Goal: Task Accomplishment & Management: Manage account settings

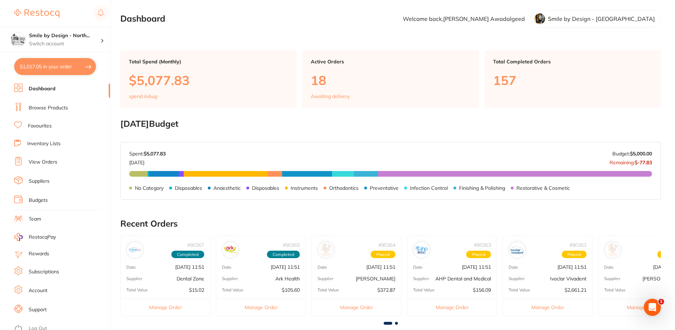
click at [43, 102] on ul "Dashboard Browse Products Favourites Inventory Lists View Orders Suppliers Budg…" at bounding box center [62, 207] width 96 height 246
click at [34, 103] on li "Browse Products" at bounding box center [62, 108] width 96 height 11
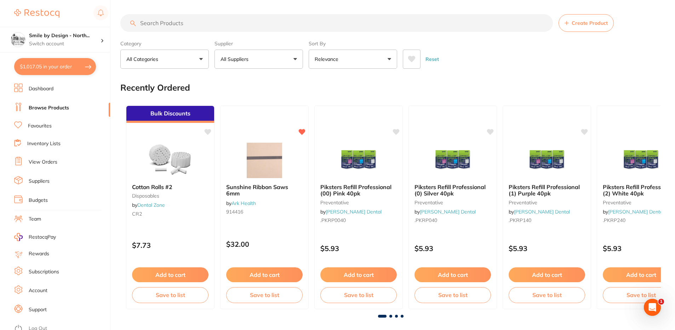
click at [177, 21] on input "search" at bounding box center [336, 23] width 433 height 18
click at [175, 21] on input "search" at bounding box center [336, 23] width 433 height 18
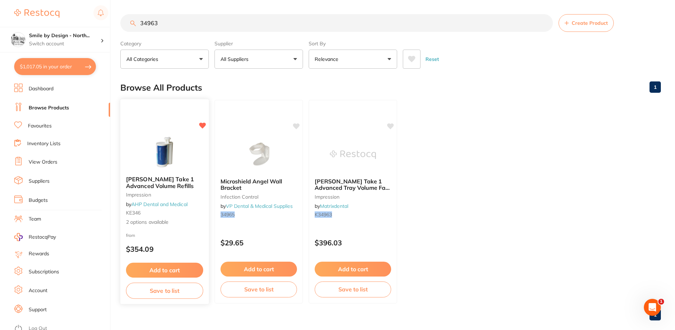
type input "34963"
click at [140, 137] on div at bounding box center [164, 153] width 89 height 36
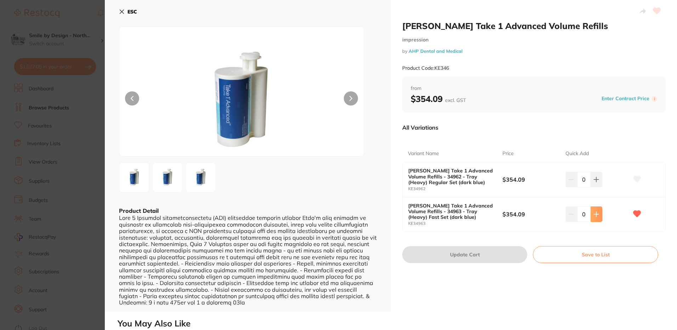
click at [594, 182] on icon at bounding box center [596, 179] width 5 height 5
type input "1"
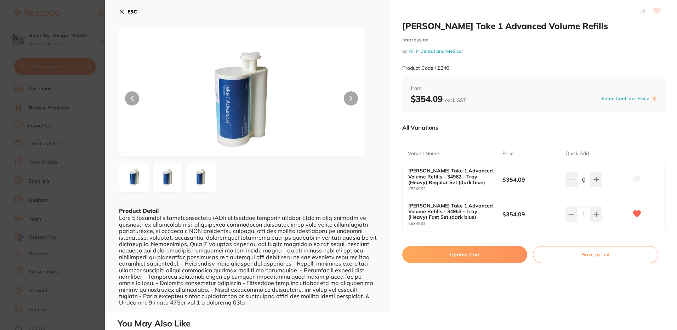
click at [470, 256] on button "Update Cart" at bounding box center [464, 254] width 125 height 17
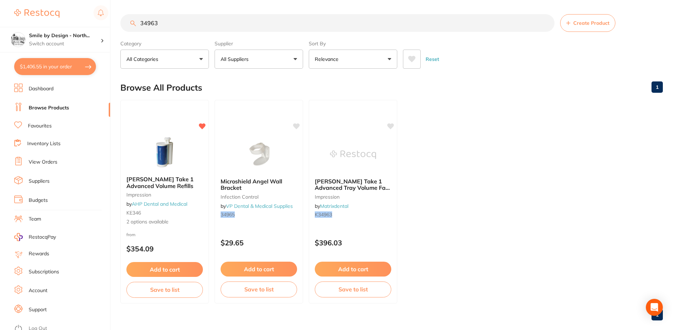
checkbox input "false"
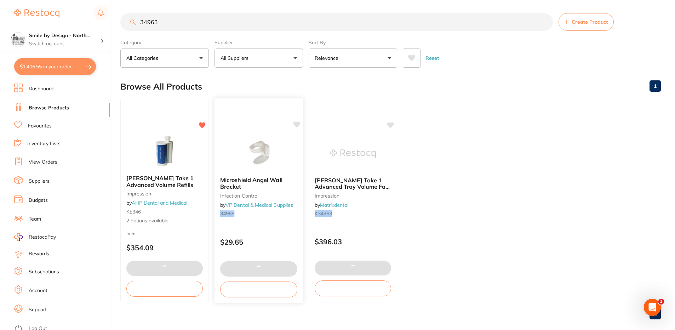
checkbox input "false"
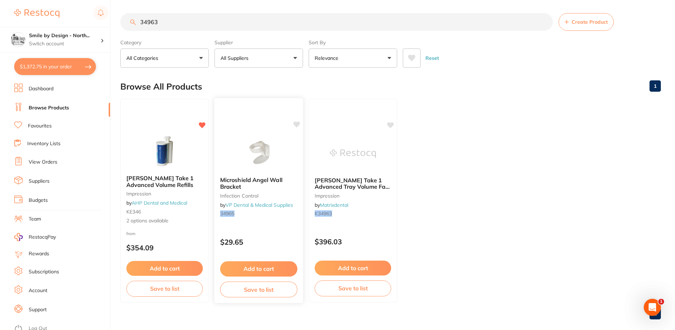
scroll to position [343, 0]
click at [41, 6] on link at bounding box center [36, 13] width 45 height 16
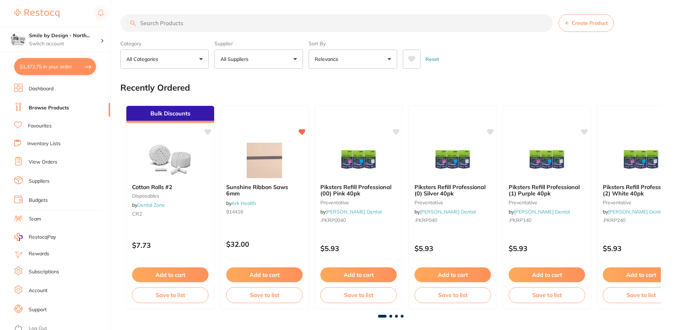
click at [51, 107] on link "Browse Products" at bounding box center [49, 107] width 40 height 7
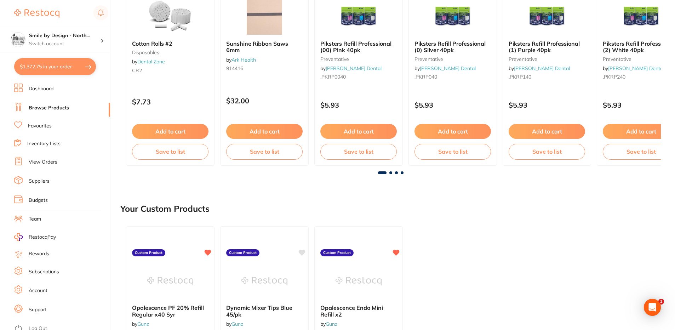
click at [57, 140] on li "Inventory Lists" at bounding box center [62, 144] width 96 height 10
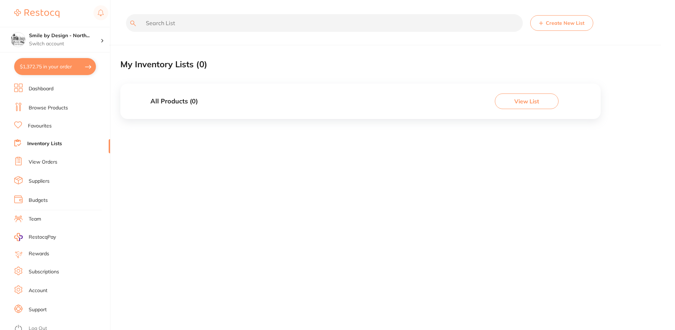
click at [42, 162] on link "View Orders" at bounding box center [43, 162] width 29 height 7
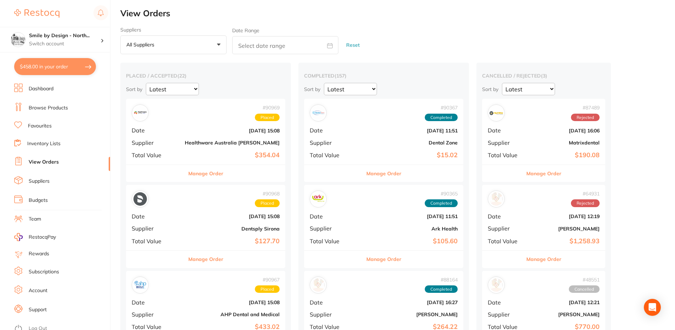
click at [62, 64] on button "$458.00 in your order" at bounding box center [55, 66] width 82 height 17
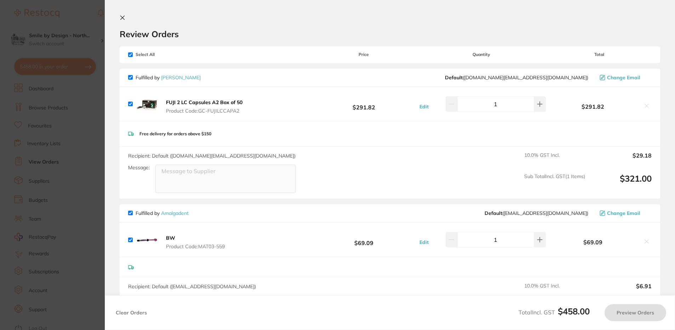
checkbox input "true"
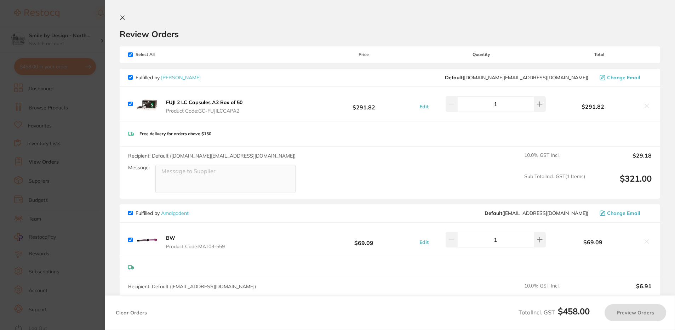
checkbox input "true"
click at [94, 137] on section "Update RRP Set your pre negotiated price for this item. Item Agreed RRP (excl. …" at bounding box center [338, 165] width 677 height 330
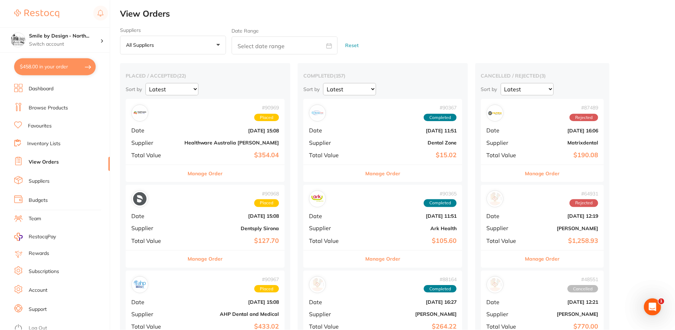
scroll to position [708, 0]
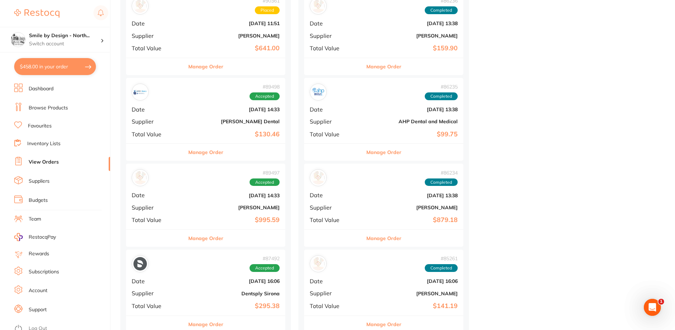
click at [33, 67] on button "$458.00 in your order" at bounding box center [55, 66] width 82 height 17
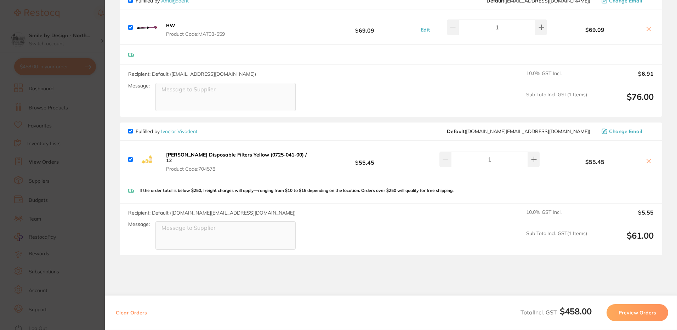
scroll to position [248, 0]
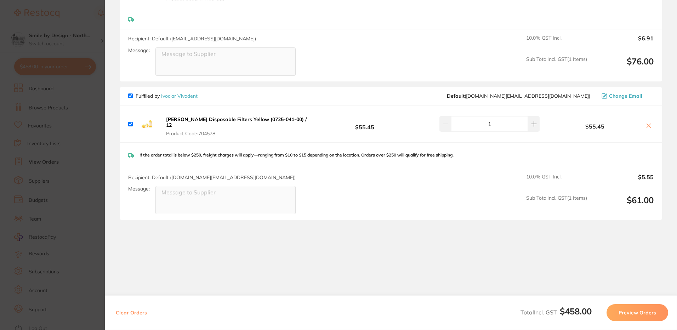
click at [77, 115] on section "Update RRP Set your pre negotiated price for this item. Item Agreed RRP (excl. …" at bounding box center [338, 165] width 677 height 330
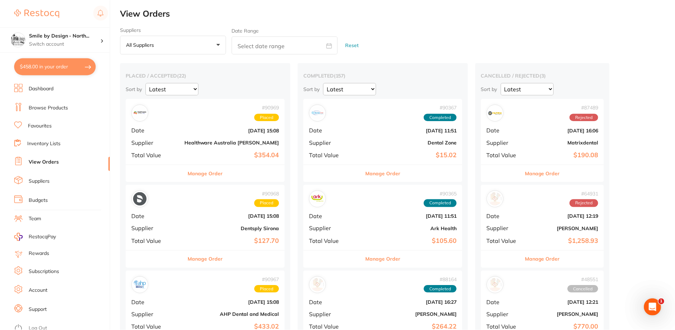
scroll to position [708, 0]
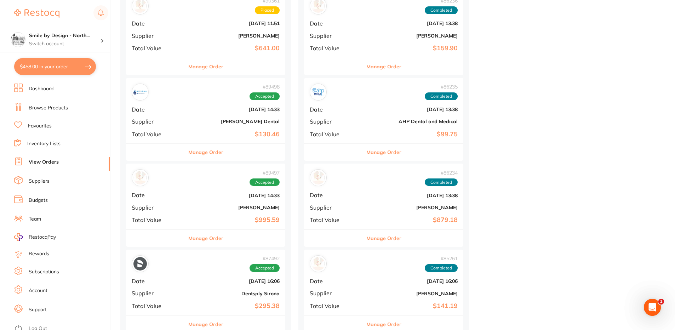
click at [33, 156] on ul "Dashboard Browse Products Favourites Inventory Lists View Orders Suppliers Budg…" at bounding box center [62, 207] width 96 height 246
click at [41, 159] on link "View Orders" at bounding box center [44, 162] width 30 height 7
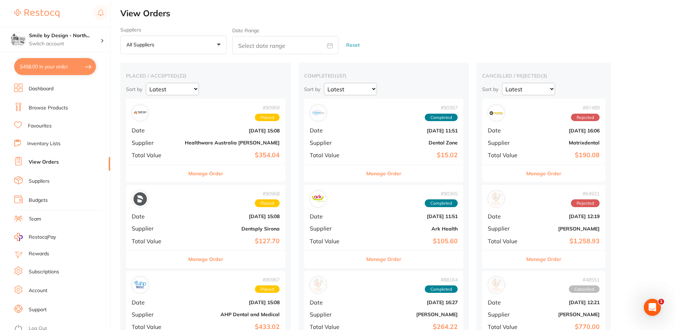
click at [177, 125] on div "# 90969 Placed Date Aug 21 2025, 15:08 Supplier Healthware Australia Ridley Tot…" at bounding box center [205, 131] width 159 height 65
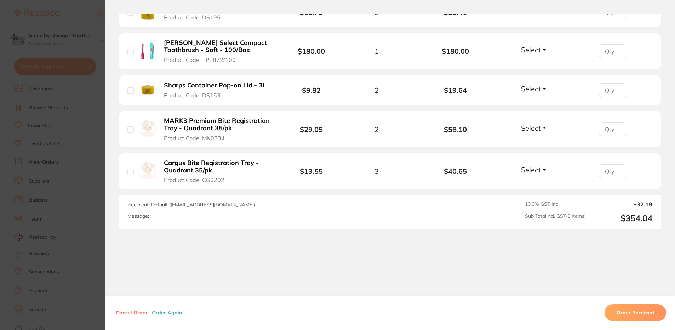
scroll to position [256, 0]
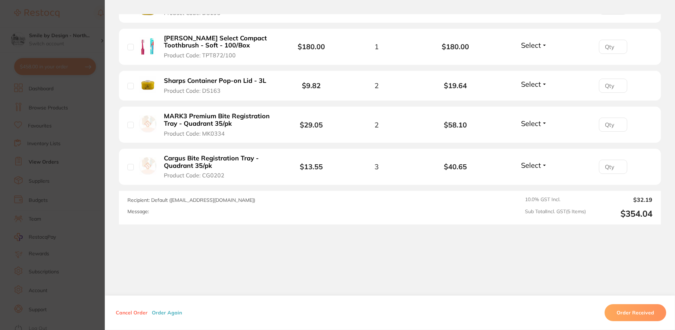
click at [90, 121] on section "Order ID: Restocq- 90969 Order Information Placed Order Order Date Aug 21 2025,…" at bounding box center [337, 165] width 675 height 330
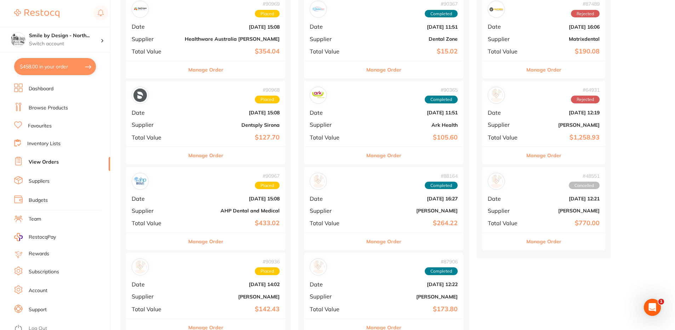
scroll to position [106, 0]
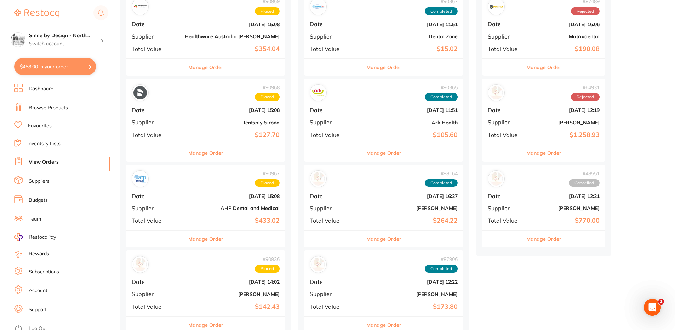
click at [193, 124] on b "Dentsply Sirona" at bounding box center [232, 123] width 95 height 6
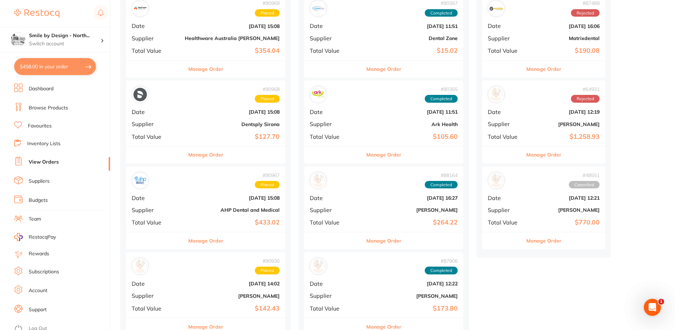
scroll to position [142, 0]
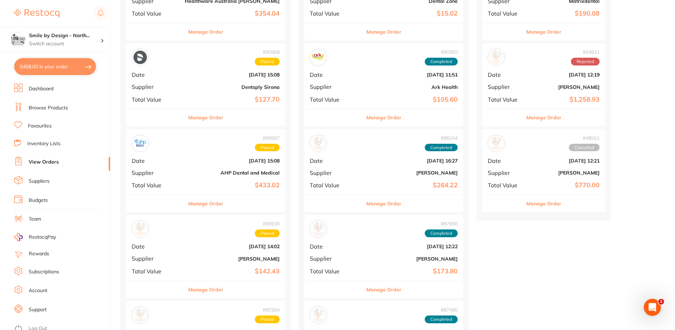
click at [197, 160] on b "Aug 21 2025, 15:08" at bounding box center [232, 161] width 95 height 6
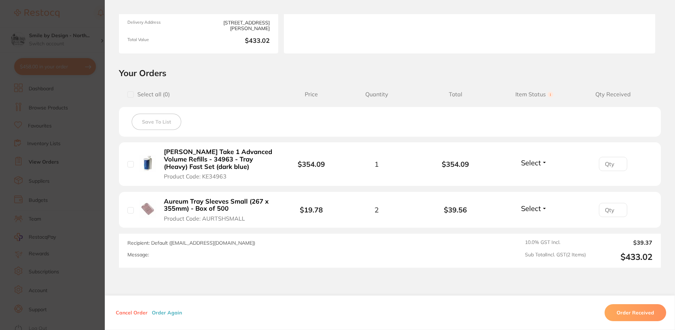
scroll to position [149, 0]
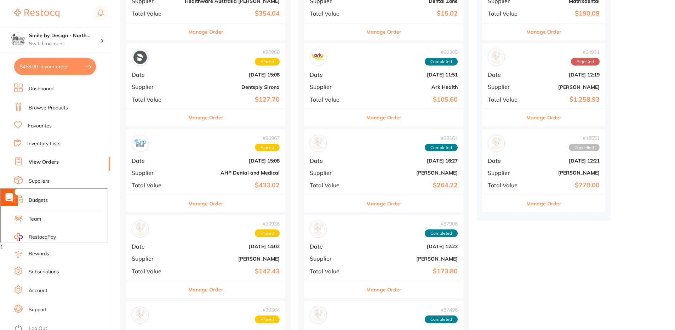
click at [209, 248] on b "Aug 21 2025, 14:02" at bounding box center [232, 247] width 95 height 6
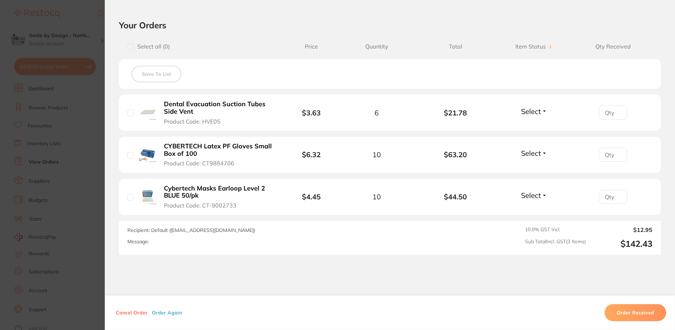
scroll to position [142, 0]
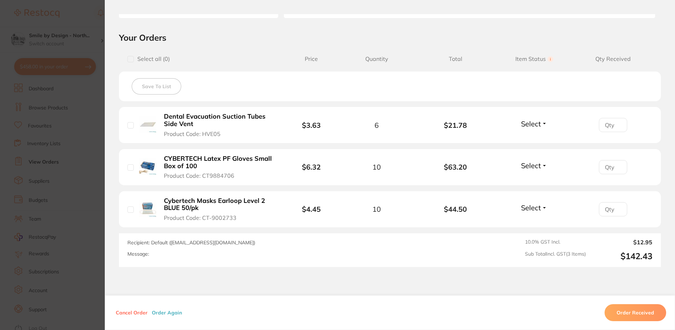
click at [94, 164] on section "Order ID: Restocq- 90936 Order Information Placed Order Order Date Aug 21 2025,…" at bounding box center [337, 165] width 675 height 330
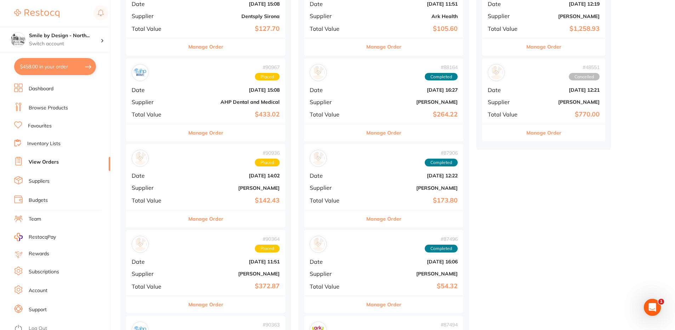
scroll to position [248, 0]
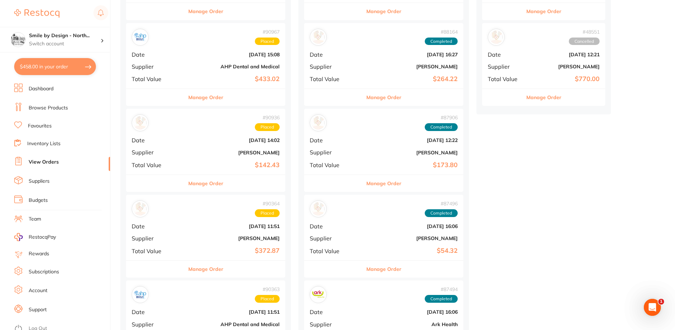
click at [208, 158] on div "# 90936 Placed Date Aug 21 2025, 14:02 Supplier Adam Dental Total Value $142.43" at bounding box center [205, 141] width 159 height 65
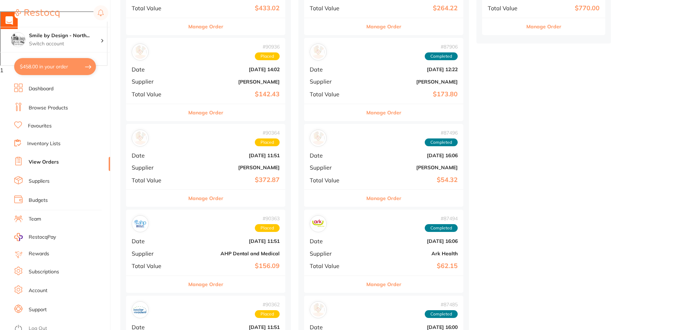
click at [204, 249] on div "# 90363 Placed Date Aug 15 2025, 11:51 Supplier AHP Dental and Medical Total Va…" at bounding box center [205, 242] width 159 height 65
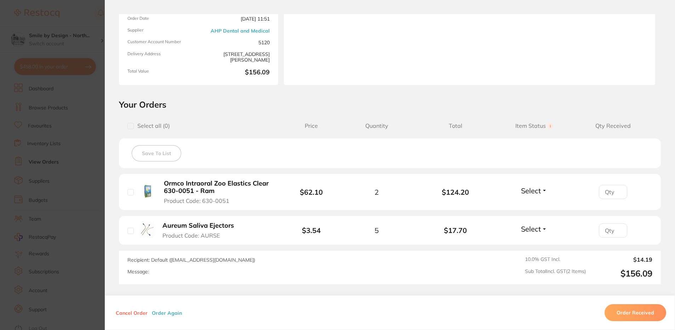
scroll to position [135, 0]
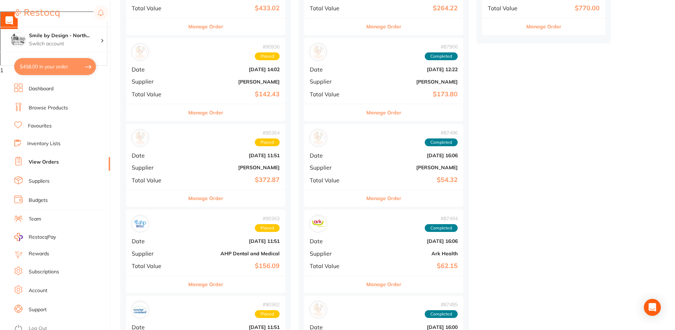
scroll to position [496, 0]
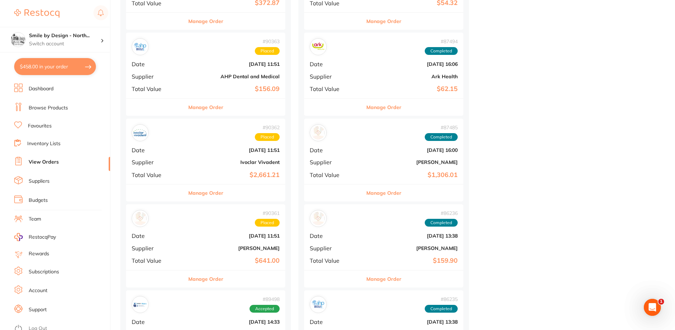
click at [202, 164] on b "Ivoclar Vivadent" at bounding box center [232, 162] width 95 height 6
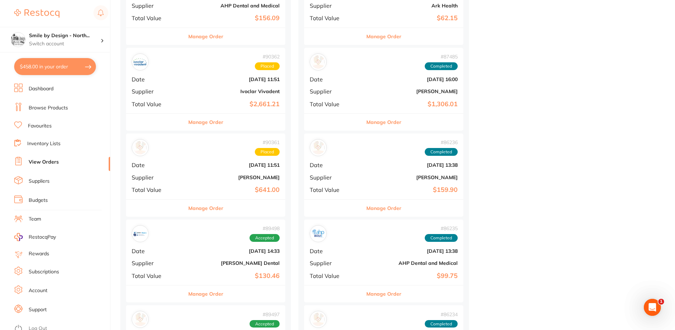
click at [191, 180] on div "# 90361 Placed Date Aug 15 2025, 11:51 Supplier Henry Schein Halas Total Value …" at bounding box center [205, 165] width 159 height 65
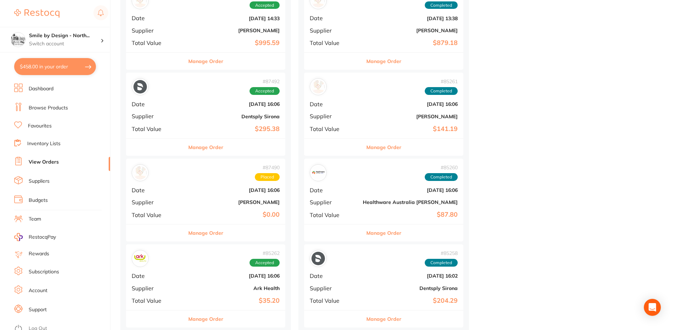
click at [190, 213] on b "$0.00" at bounding box center [232, 214] width 95 height 7
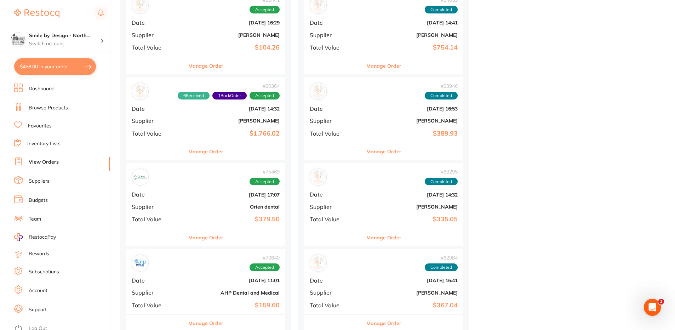
click at [193, 118] on b "[PERSON_NAME]" at bounding box center [232, 121] width 95 height 6
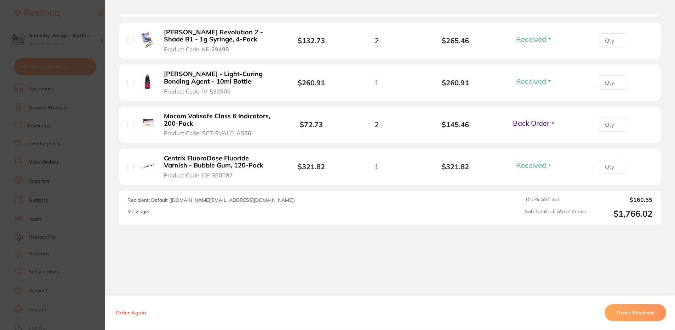
click at [155, 125] on div "Mocom Valisafe Class 6 Indicators, 200-Pack Product Code: SCT-9VALCLASS6" at bounding box center [206, 124] width 158 height 25
click at [165, 113] on b "Mocom Valisafe Class 6 Indicators, 200-Pack" at bounding box center [218, 120] width 108 height 15
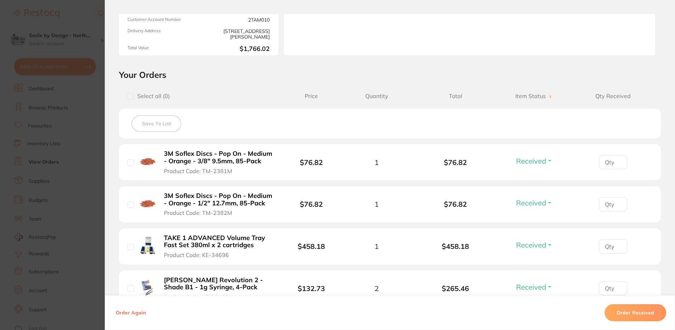
click at [95, 96] on section "Order ID: Restocq- 80364 Order Information 6 Received 1 Back Order Accepted Ord…" at bounding box center [337, 165] width 675 height 330
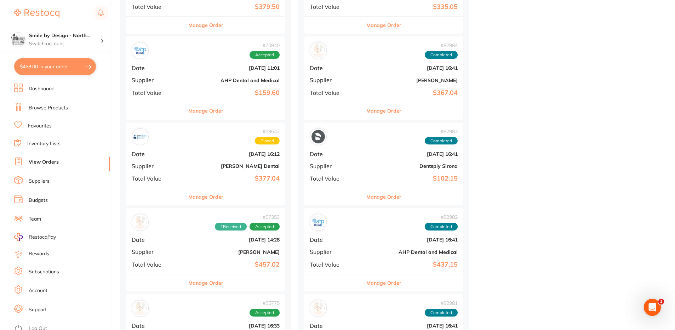
click at [67, 65] on button "$458.00 in your order" at bounding box center [55, 66] width 82 height 17
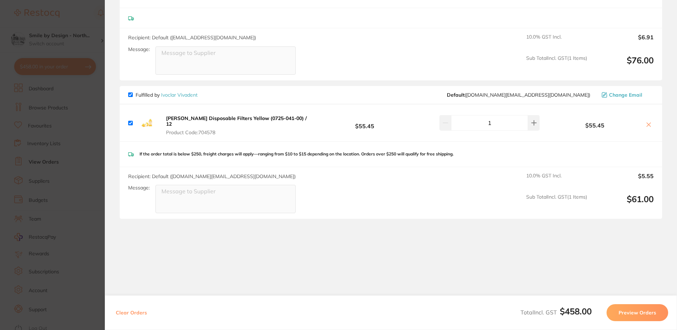
click at [197, 115] on div "Durr Disposable Filters Yellow (0725-041-00) / 12 Product Code: 704578" at bounding box center [220, 122] width 184 height 25
click at [187, 122] on b "Durr Disposable Filters Yellow (0725-041-00) / 12" at bounding box center [236, 121] width 141 height 12
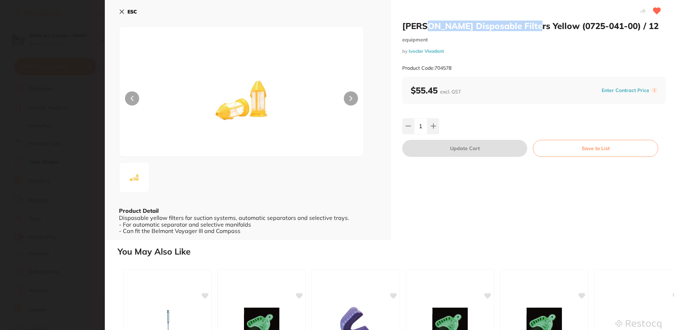
drag, startPoint x: 423, startPoint y: 25, endPoint x: 523, endPoint y: 24, distance: 100.5
click at [523, 24] on h2 "Durr Disposable Filters Yellow (0725-041-00) / 12" at bounding box center [533, 26] width 263 height 11
copy h2 "Disposable Filters Yellow"
click at [86, 58] on section "Durr Disposable Filters Yellow (0725-041-00) / 12 equipment by Ivoclar Vivadent…" at bounding box center [338, 165] width 677 height 330
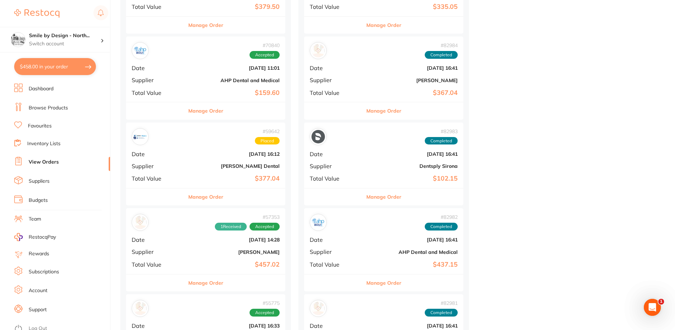
click at [45, 101] on ul "Dashboard Browse Products Favourites Inventory Lists View Orders Suppliers Budg…" at bounding box center [62, 207] width 96 height 246
click at [42, 107] on link "Browse Products" at bounding box center [48, 107] width 39 height 7
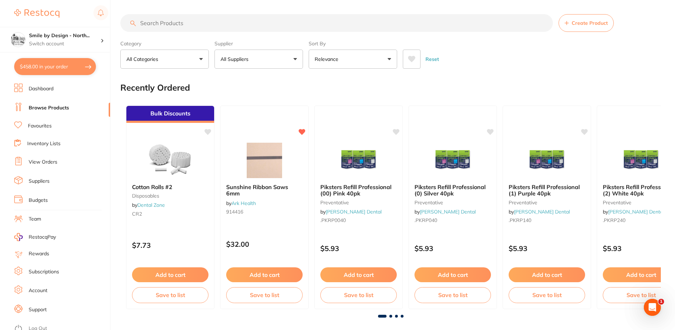
click at [157, 20] on input "search" at bounding box center [336, 23] width 433 height 18
click at [157, 24] on input "search" at bounding box center [336, 23] width 433 height 18
paste input "Disposable Filters Yellow"
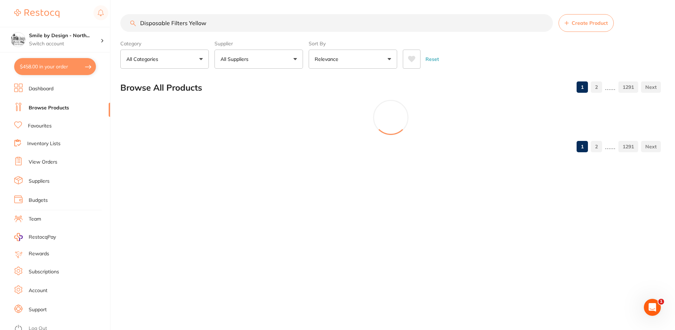
type input "Disposable Filters Yellow"
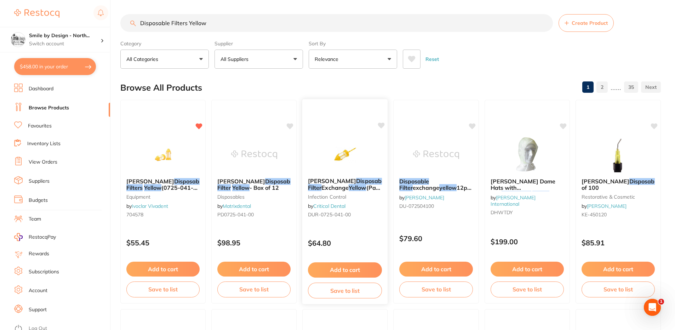
click at [335, 148] on img at bounding box center [345, 154] width 46 height 36
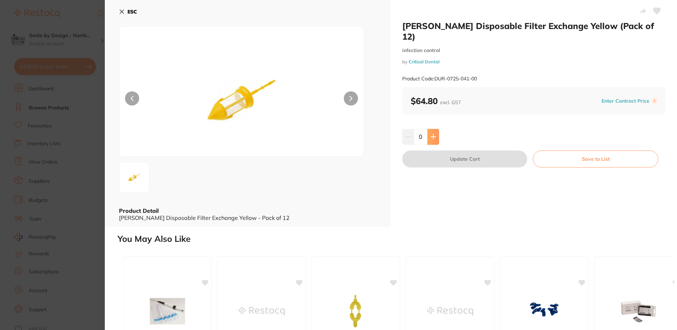
click at [433, 129] on button at bounding box center [433, 137] width 12 height 16
type input "1"
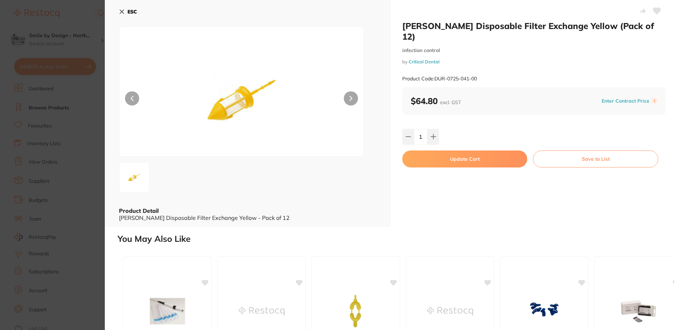
click at [655, 10] on icon at bounding box center [656, 11] width 7 height 6
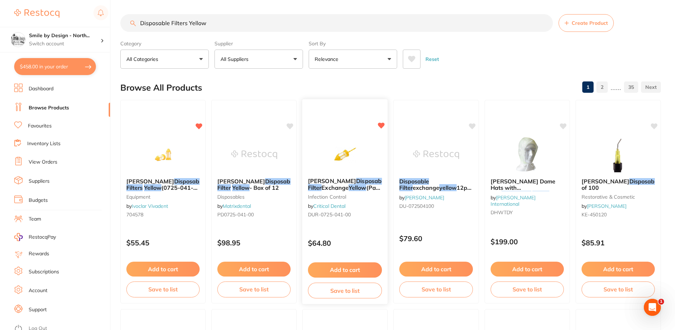
click at [339, 228] on div "Durr Disposable Filter Exchange Yellow (Pack of 12) infection control by Critic…" at bounding box center [345, 202] width 86 height 206
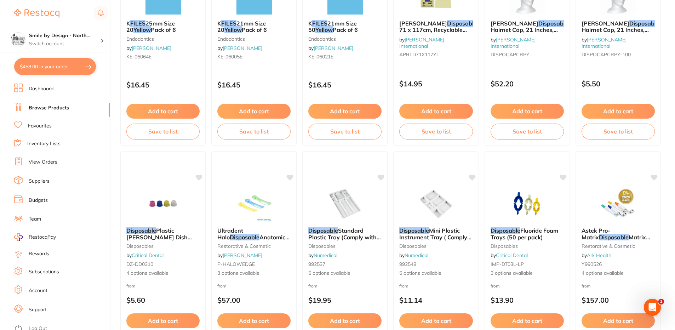
scroll to position [1613, 0]
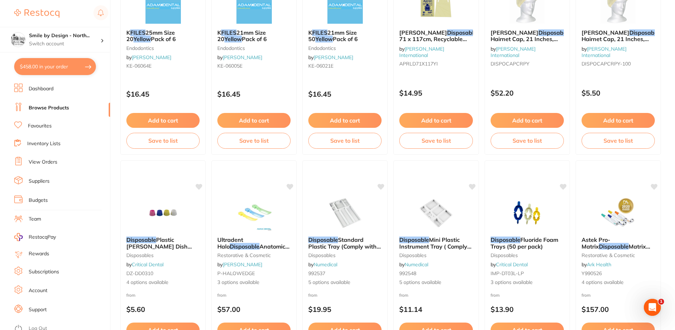
click at [36, 106] on link "Browse Products" at bounding box center [49, 107] width 40 height 7
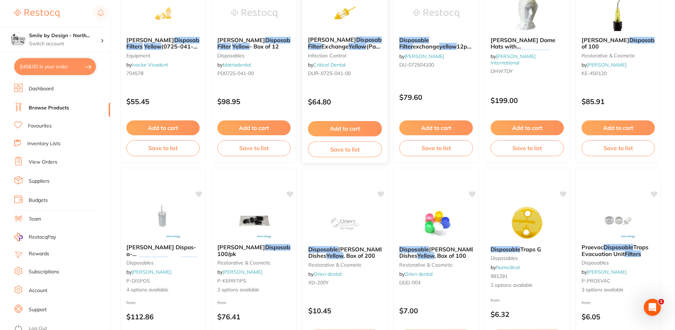
scroll to position [142, 0]
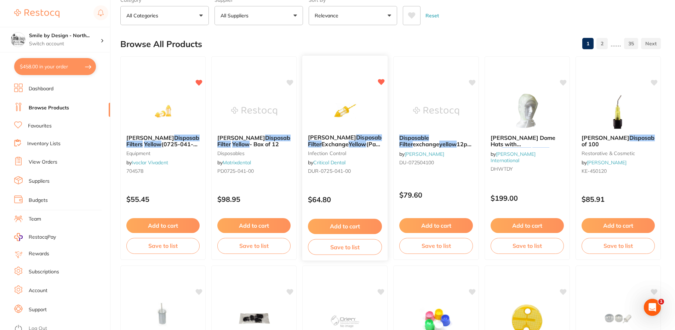
scroll to position [35, 0]
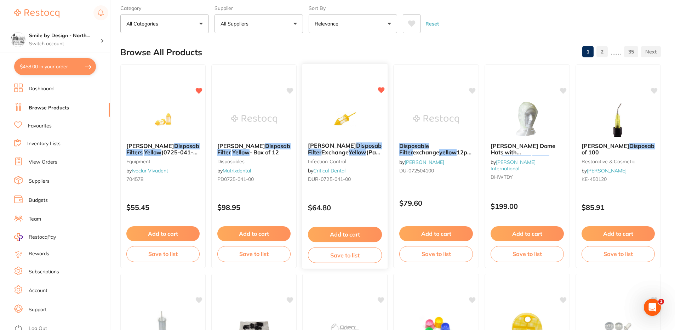
click at [370, 169] on div "Durr Disposable Filter Exchange Yellow (Pack of 12) infection control by Critic…" at bounding box center [345, 164] width 86 height 54
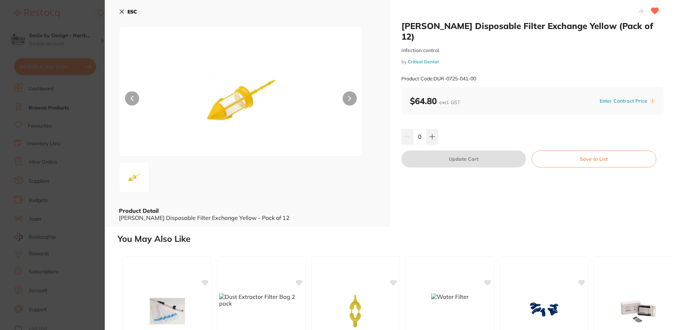
click at [348, 93] on button at bounding box center [350, 98] width 14 height 14
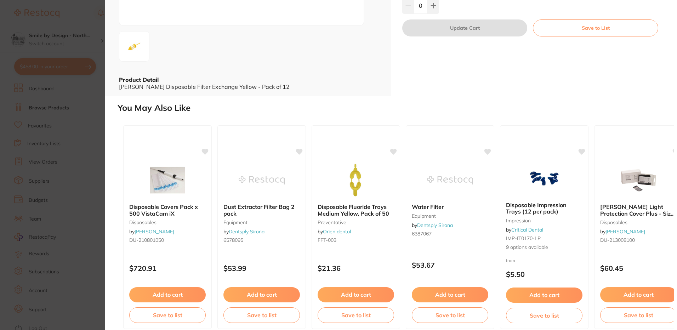
scroll to position [138, 0]
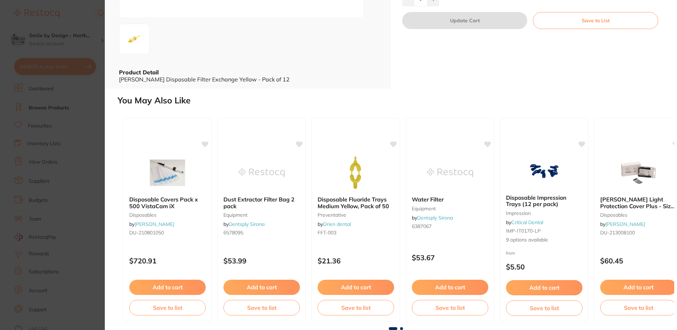
click at [402, 329] on span at bounding box center [401, 328] width 3 height 3
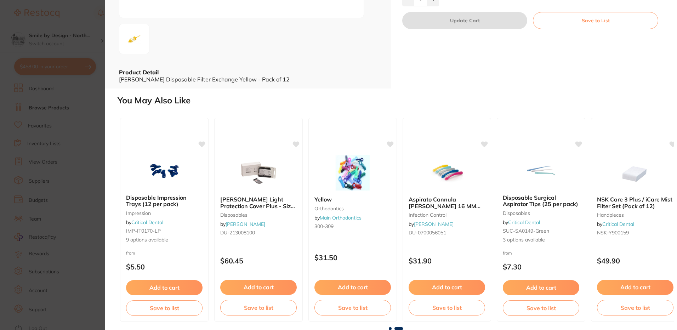
scroll to position [0, 393]
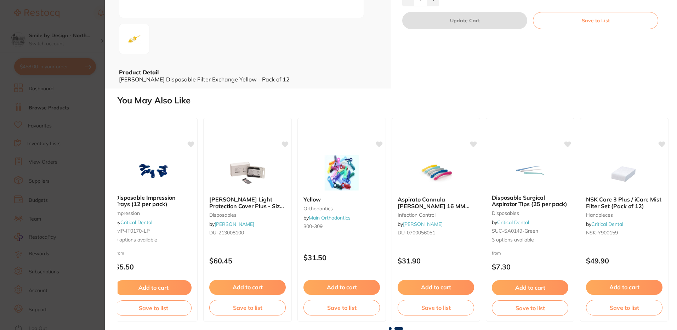
click at [42, 105] on section "Durr Disposable Filter Exchange Yellow (Pack of 12) infection control by Critic…" at bounding box center [338, 165] width 677 height 330
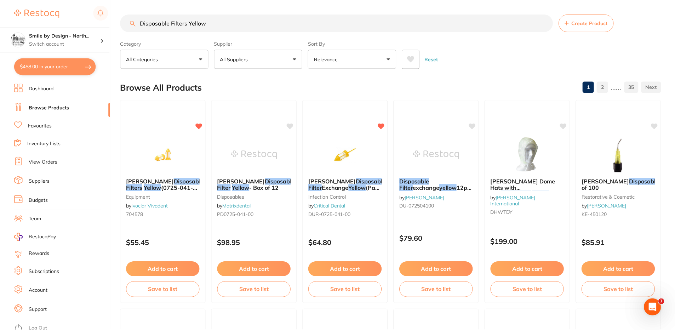
scroll to position [35, 0]
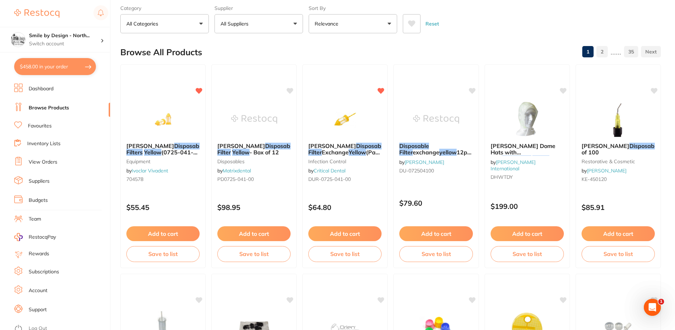
click at [38, 165] on link "View Orders" at bounding box center [43, 162] width 29 height 7
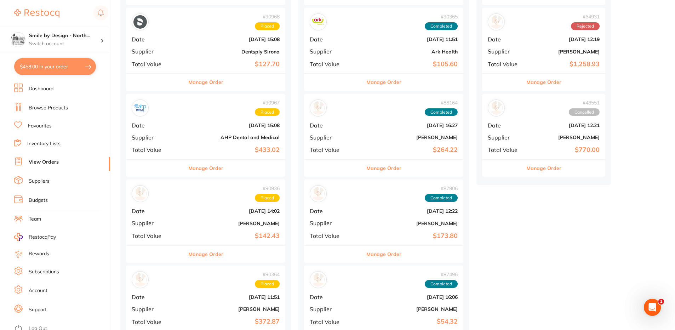
click at [198, 230] on div "# 90936 Placed Date Aug 21 2025, 14:02 Supplier Adam Dental Total Value $142.43" at bounding box center [205, 211] width 159 height 65
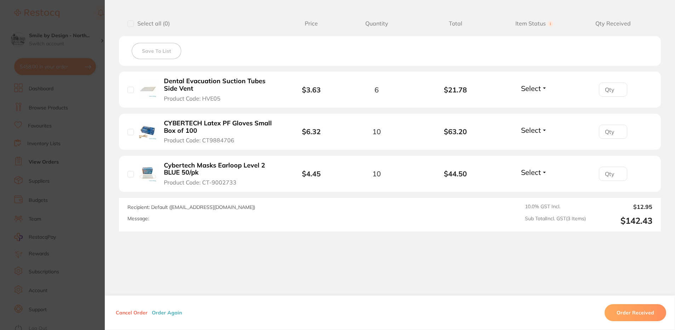
click at [170, 82] on b "Dental Evacuation Suction Tubes Side Vent" at bounding box center [218, 85] width 108 height 15
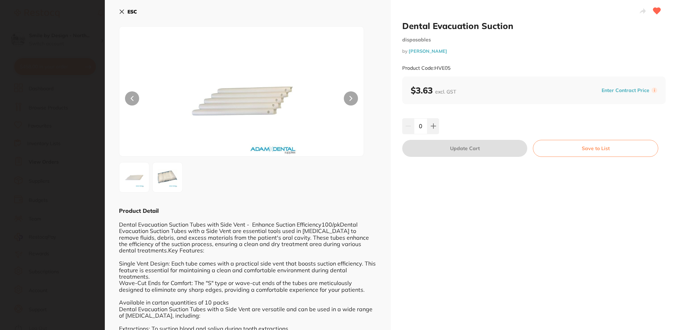
click at [352, 100] on button at bounding box center [351, 98] width 14 height 14
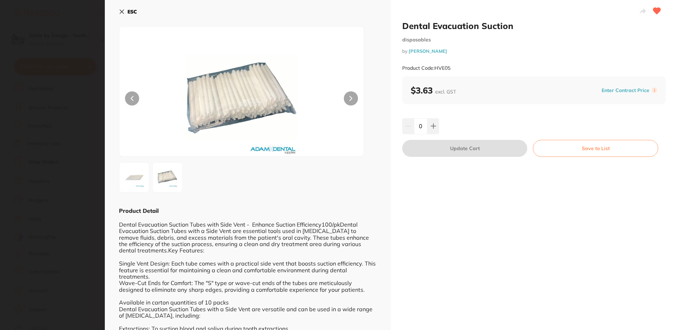
click at [352, 99] on button at bounding box center [351, 98] width 14 height 14
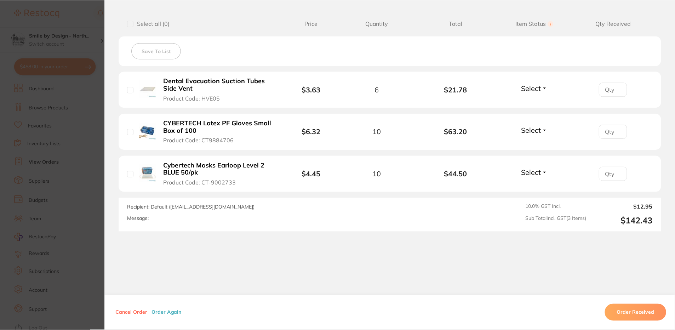
scroll to position [177, 0]
click at [76, 47] on section "Order ID: Restocq- 90936 Order Information Placed Order Order Date Aug 21 2025,…" at bounding box center [337, 165] width 675 height 330
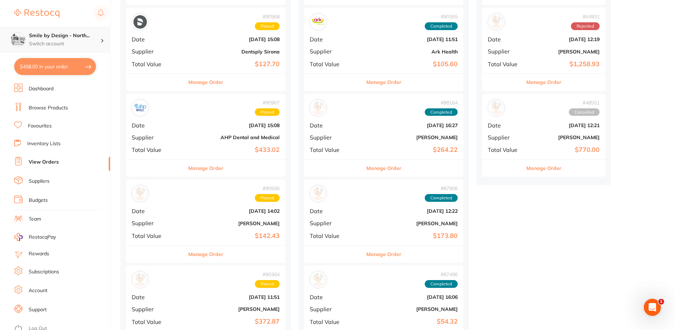
click at [76, 42] on p "Switch account" at bounding box center [65, 43] width 72 height 7
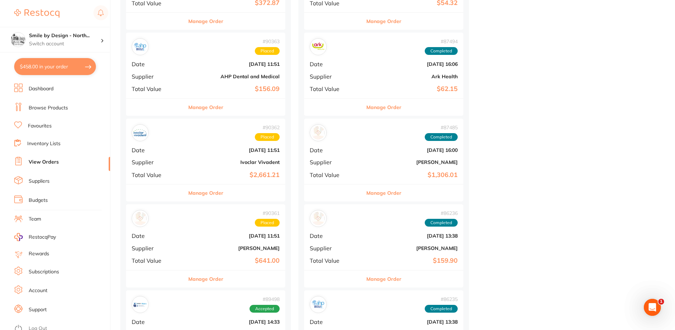
scroll to position [602, 0]
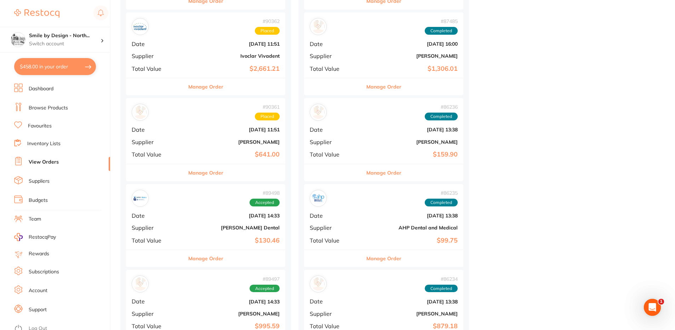
click at [218, 144] on b "[PERSON_NAME]" at bounding box center [232, 142] width 95 height 6
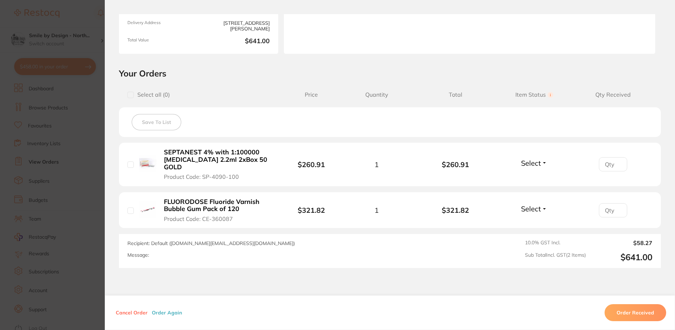
scroll to position [106, 0]
click at [98, 103] on section "Order ID: Restocq- 90361 Order Information Placed Order Order Date Aug 15 2025,…" at bounding box center [337, 165] width 675 height 330
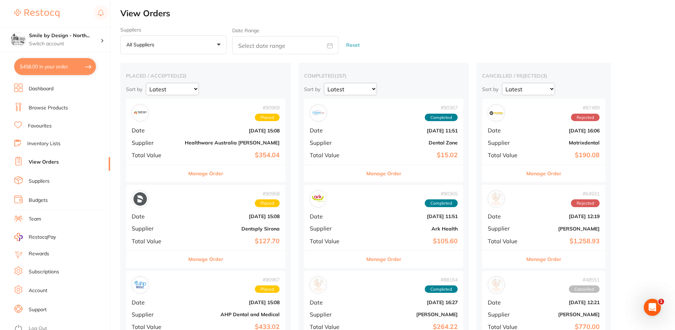
click at [161, 42] on span "+0" at bounding box center [160, 44] width 7 height 7
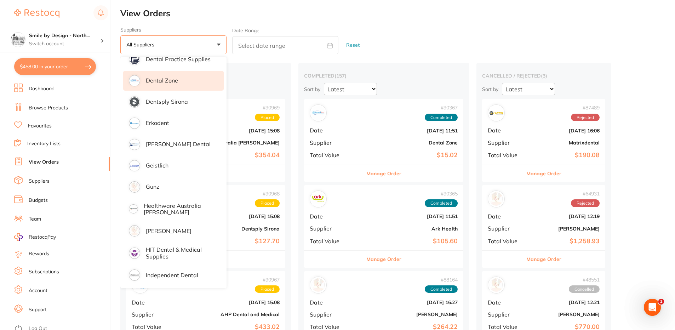
scroll to position [248, 0]
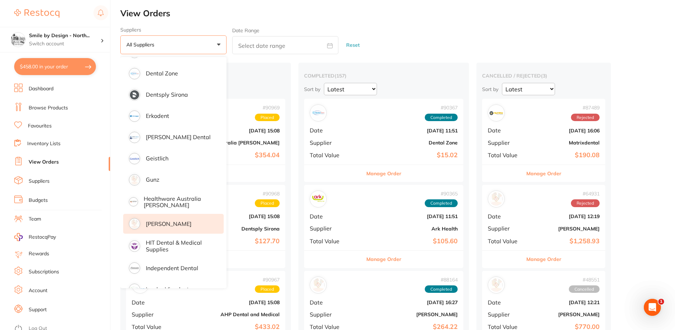
click at [175, 222] on p "[PERSON_NAME]" at bounding box center [169, 224] width 46 height 6
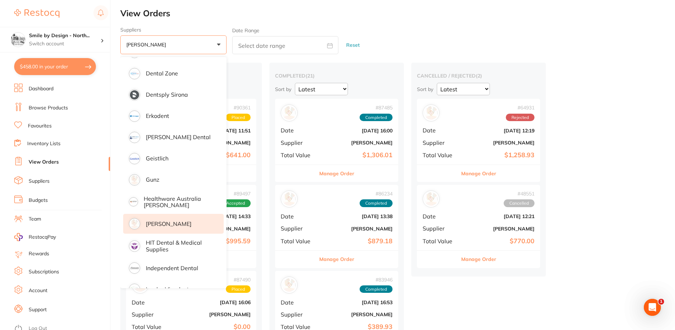
drag, startPoint x: 384, startPoint y: 30, endPoint x: 384, endPoint y: 49, distance: 19.1
click at [384, 29] on div "Suppliers Henry Schein Halas +0 All suppliers AB Orthodontics Adam Dental AHP D…" at bounding box center [397, 41] width 555 height 28
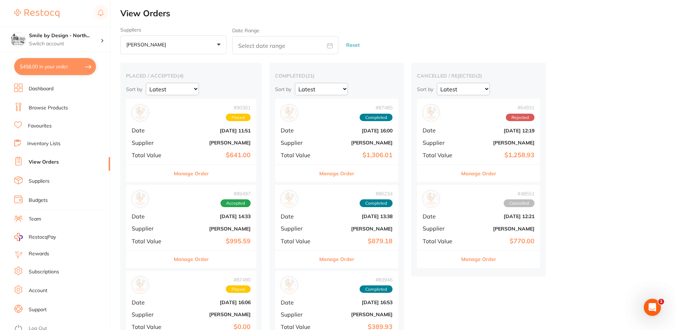
click at [349, 143] on b "[PERSON_NAME]" at bounding box center [357, 143] width 71 height 6
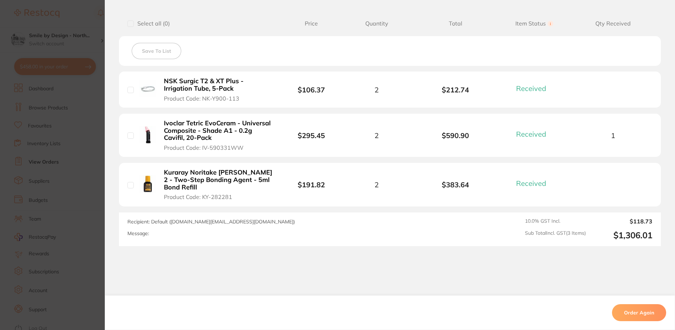
drag, startPoint x: 240, startPoint y: 148, endPoint x: 212, endPoint y: 150, distance: 28.1
click at [212, 150] on span "Product Code: IV-590331WW" at bounding box center [204, 147] width 80 height 6
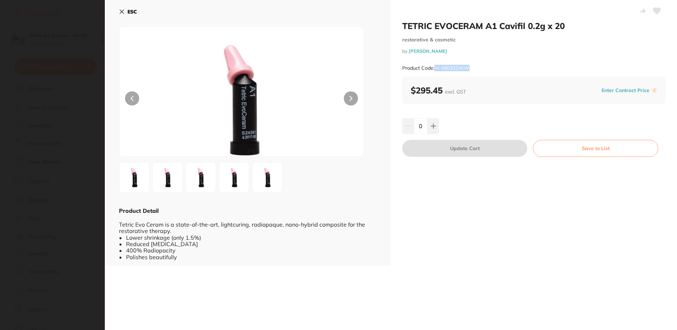
drag, startPoint x: 469, startPoint y: 68, endPoint x: 435, endPoint y: 66, distance: 34.4
click at [435, 66] on small "Product Code: IV-590331WW" at bounding box center [435, 68] width 67 height 6
drag, startPoint x: 435, startPoint y: 66, endPoint x: 452, endPoint y: 69, distance: 17.9
copy small "IV-590331WW"
click at [122, 12] on icon at bounding box center [122, 12] width 6 height 6
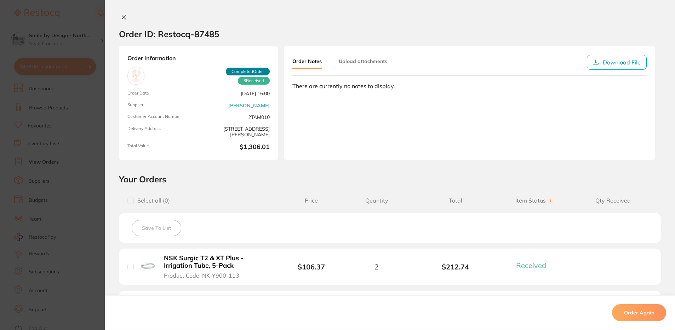
click at [122, 16] on icon at bounding box center [124, 18] width 6 height 6
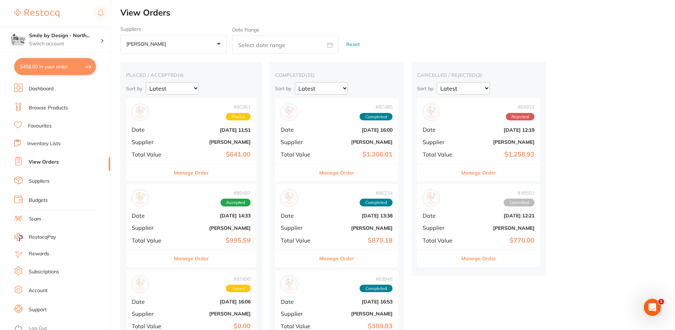
click at [61, 63] on button "$458.00 in your order" at bounding box center [55, 66] width 82 height 17
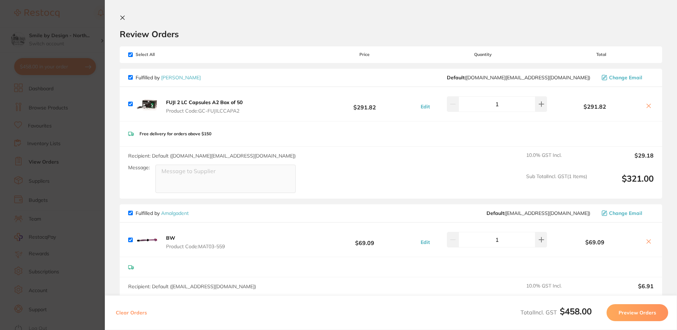
click at [124, 15] on icon at bounding box center [123, 18] width 6 height 6
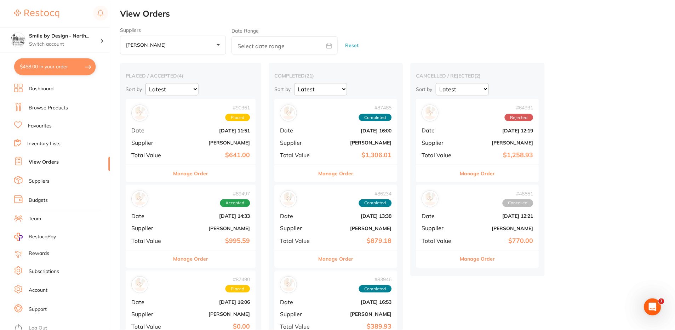
scroll to position [1, 0]
click at [68, 39] on h4 "Smile by Design - North..." at bounding box center [65, 35] width 72 height 7
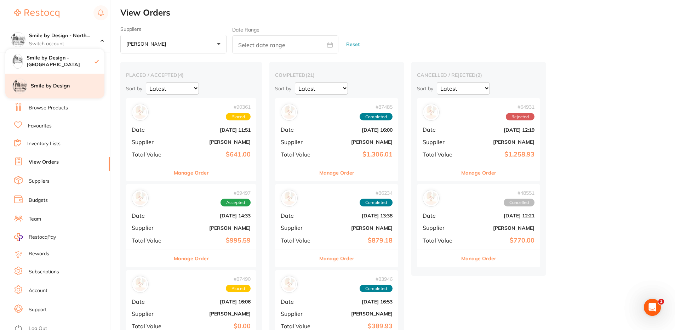
click at [65, 89] on h4 "Smile by Design" at bounding box center [68, 85] width 74 height 7
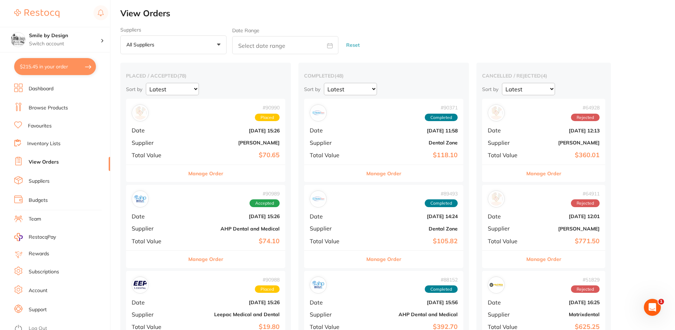
click at [84, 71] on button "$215.45 in your order" at bounding box center [55, 66] width 82 height 17
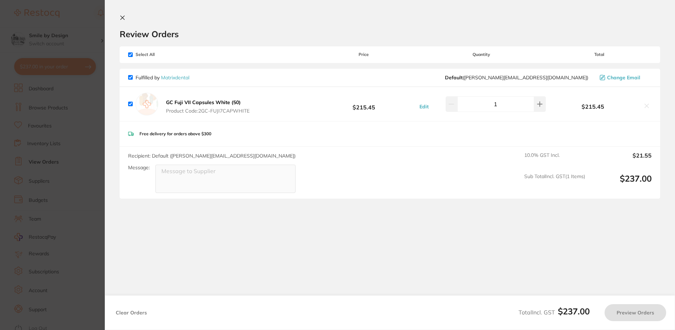
checkbox input "true"
click at [122, 18] on icon at bounding box center [123, 18] width 4 height 4
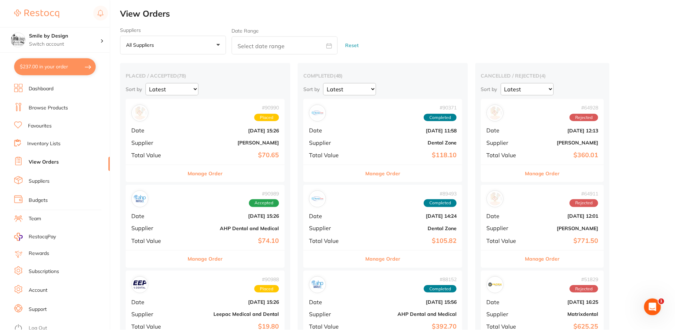
scroll to position [1, 0]
